Goal: Navigation & Orientation: Find specific page/section

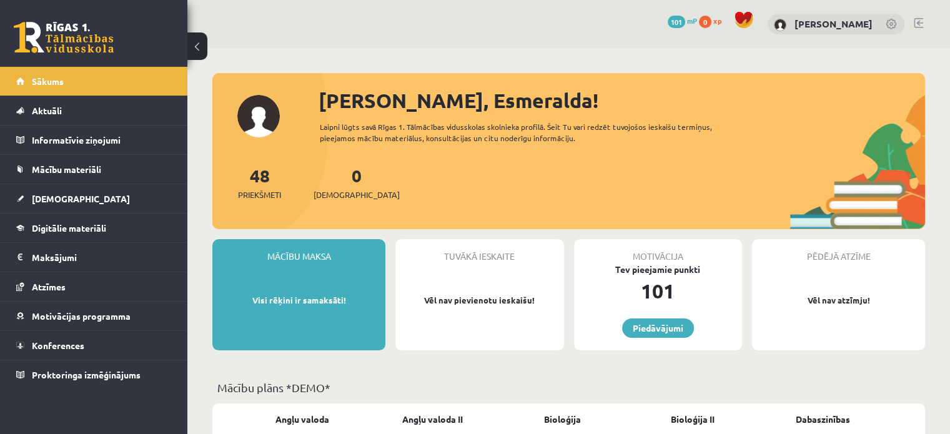
click at [437, 219] on div "48 Priekšmeti 0 Ieskaites" at bounding box center [568, 195] width 712 height 67
click at [263, 177] on link "48 Priekšmeti" at bounding box center [259, 182] width 43 height 37
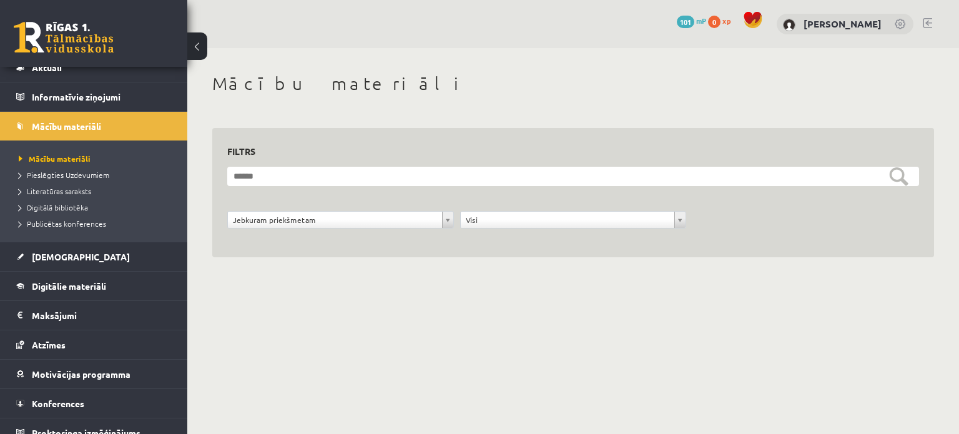
scroll to position [42, 0]
click at [75, 319] on legend "Maksājumi 0" at bounding box center [102, 316] width 140 height 29
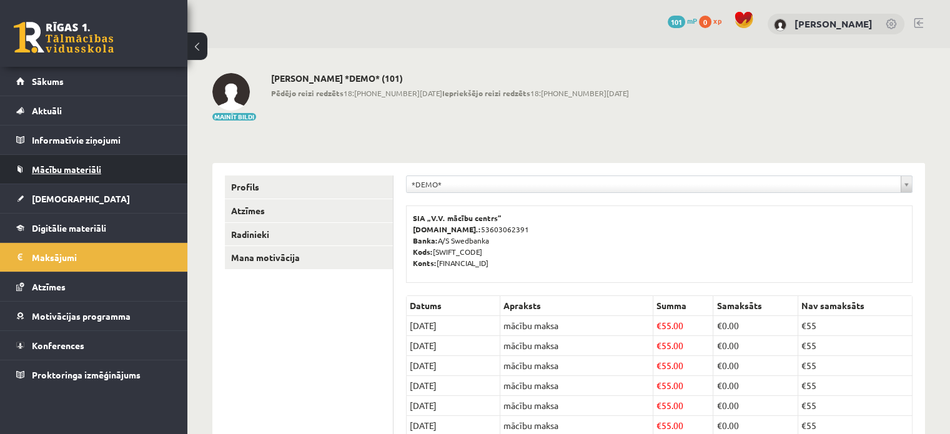
click at [77, 160] on link "Mācību materiāli" at bounding box center [93, 169] width 155 height 29
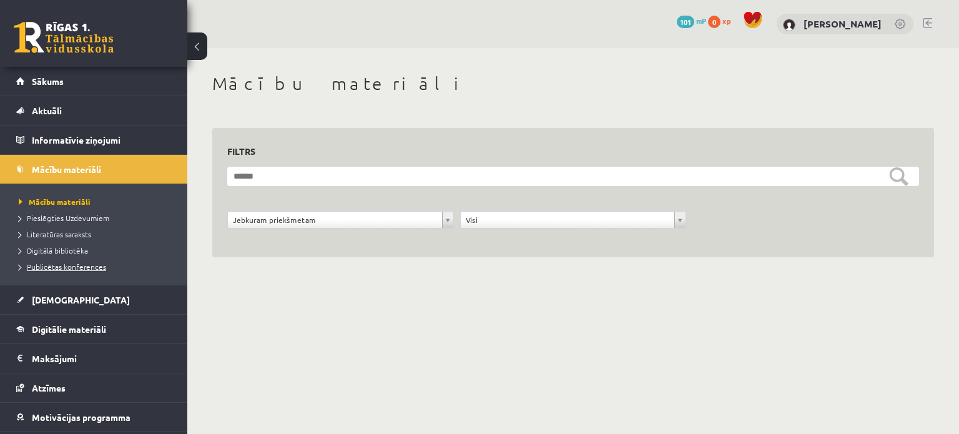
click at [94, 263] on span "Publicētas konferences" at bounding box center [62, 267] width 87 height 10
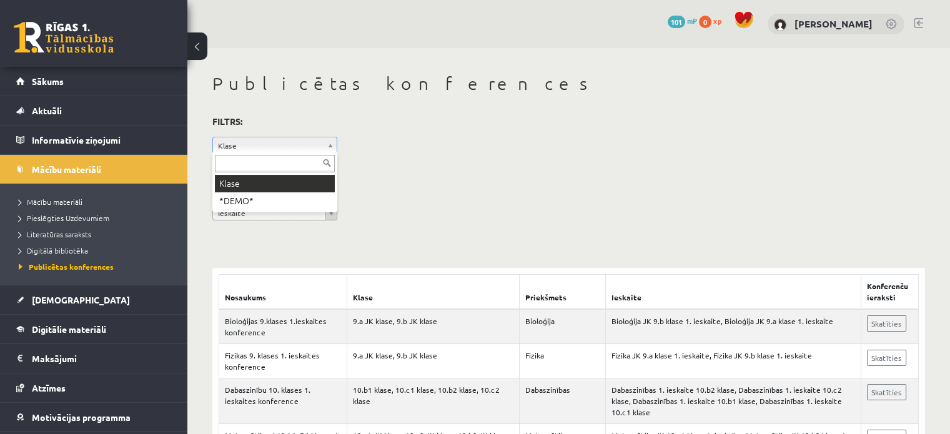
click at [293, 174] on div "Klase *DEMO*" at bounding box center [274, 182] width 125 height 60
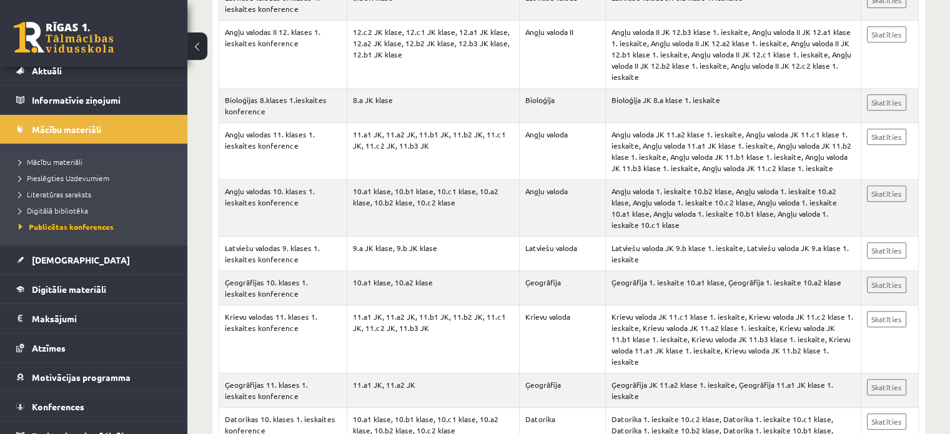
scroll to position [55, 0]
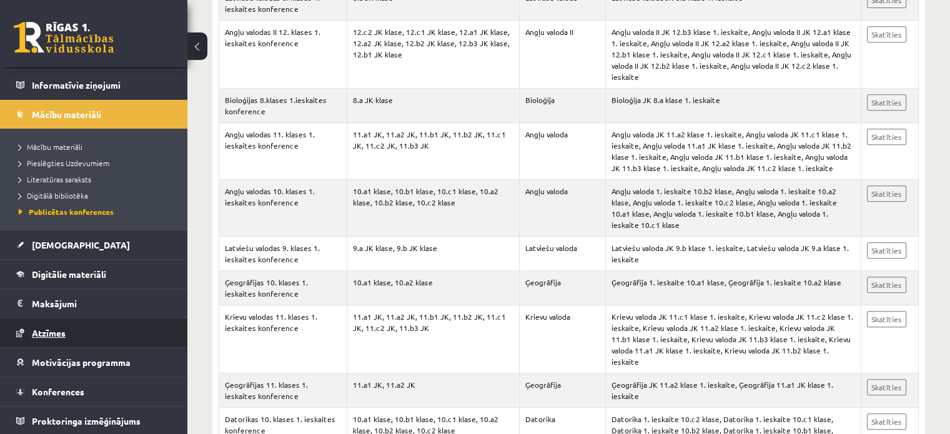
click at [85, 333] on link "Atzīmes" at bounding box center [93, 332] width 155 height 29
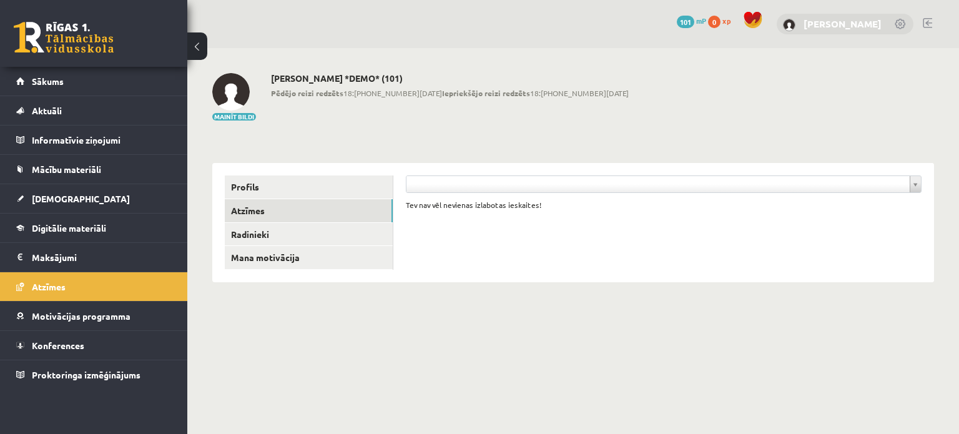
click at [847, 19] on link "[PERSON_NAME]" at bounding box center [843, 23] width 78 height 12
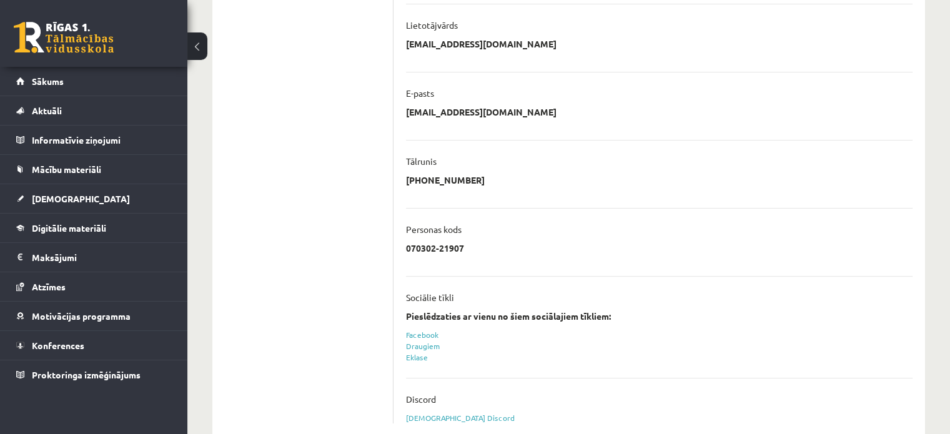
scroll to position [318, 0]
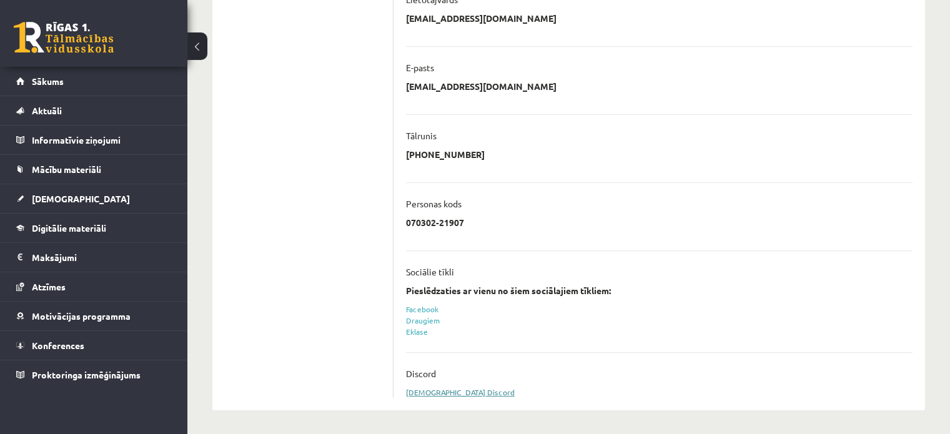
click at [423, 389] on link "Sasaistīt Discord" at bounding box center [460, 392] width 109 height 10
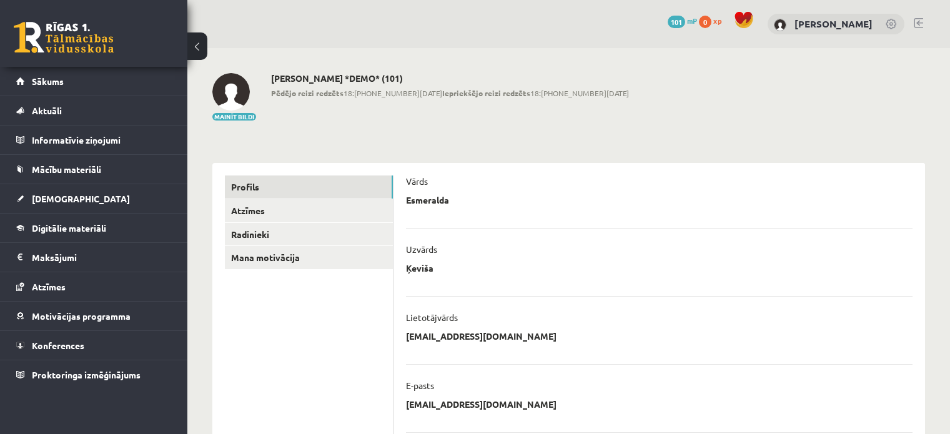
scroll to position [318, 0]
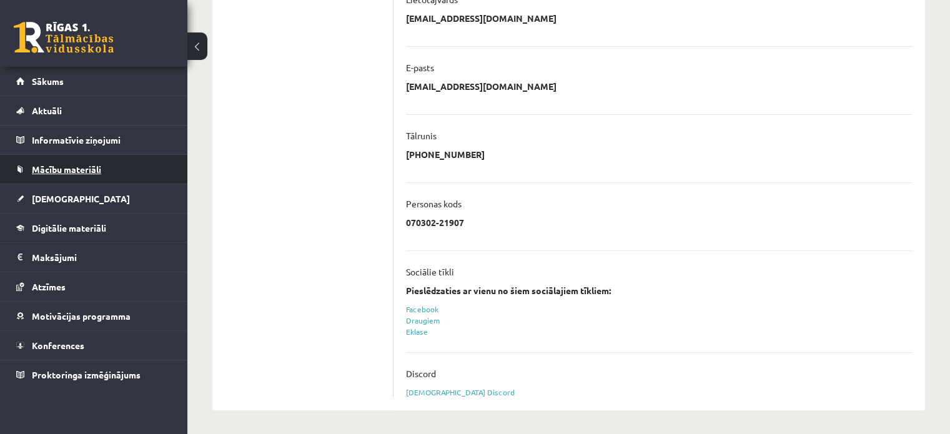
click at [82, 169] on span "Mācību materiāli" at bounding box center [66, 169] width 69 height 11
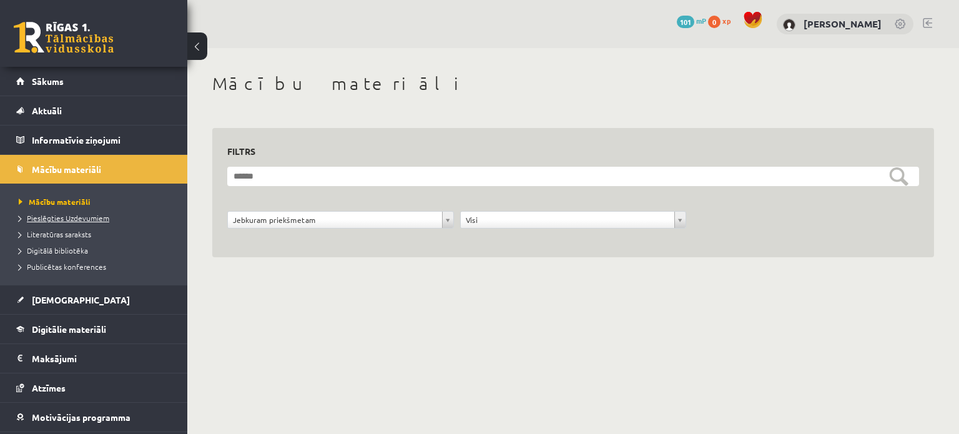
click at [100, 217] on span "Pieslēgties Uzdevumiem" at bounding box center [64, 218] width 91 height 10
click at [203, 52] on button at bounding box center [197, 45] width 20 height 27
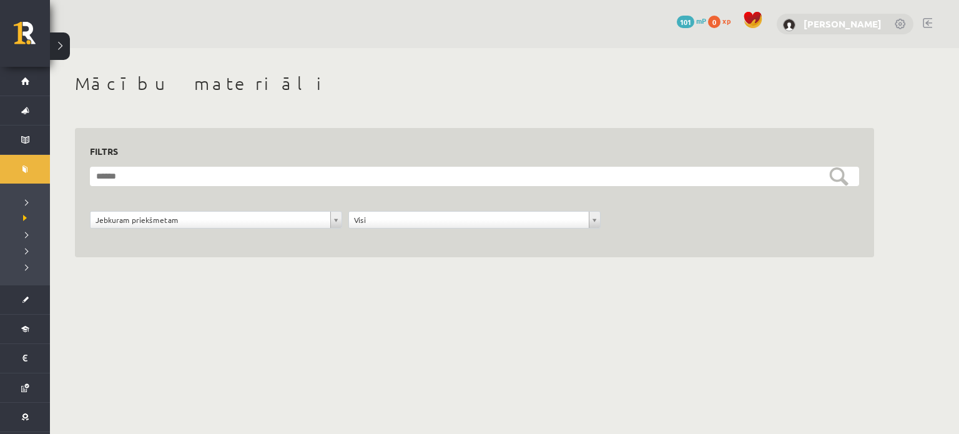
click at [838, 19] on link "[PERSON_NAME]" at bounding box center [843, 23] width 78 height 12
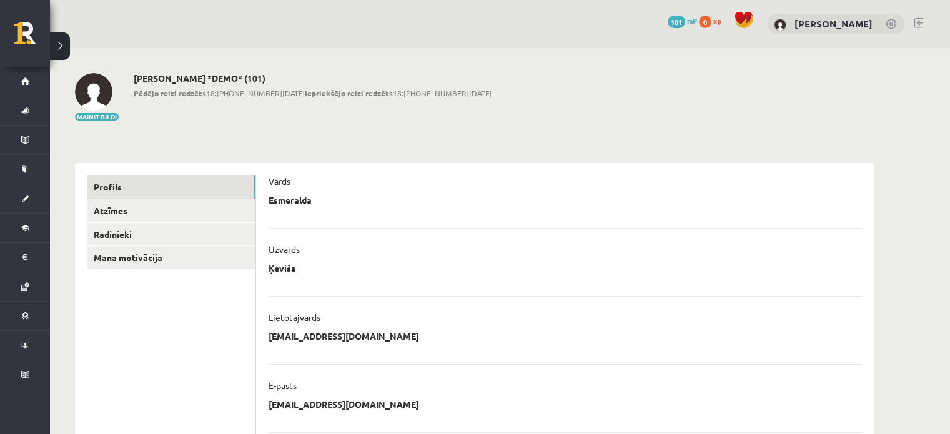
click at [917, 24] on link at bounding box center [917, 23] width 9 height 10
